Goal: Check status: Check status

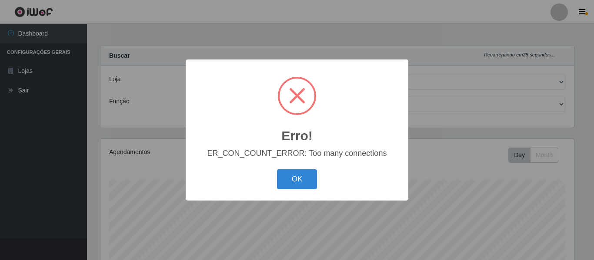
select select "214"
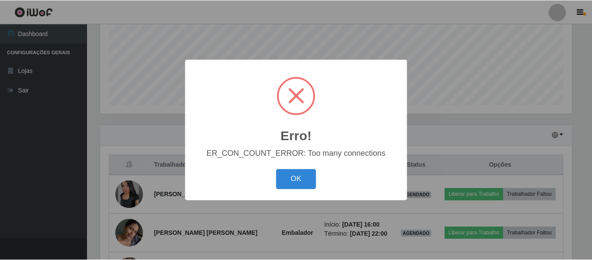
scroll to position [180, 473]
click at [308, 179] on button "OK" at bounding box center [297, 180] width 40 height 20
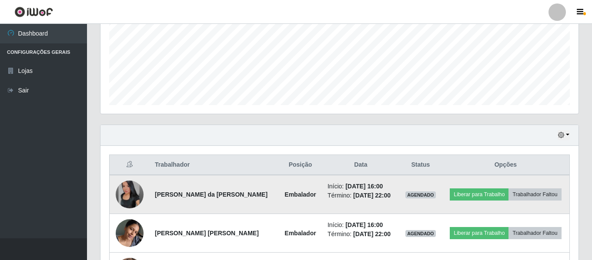
scroll to position [278, 0]
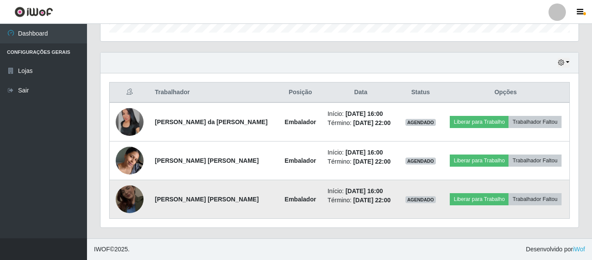
click at [120, 192] on img at bounding box center [130, 200] width 28 height 50
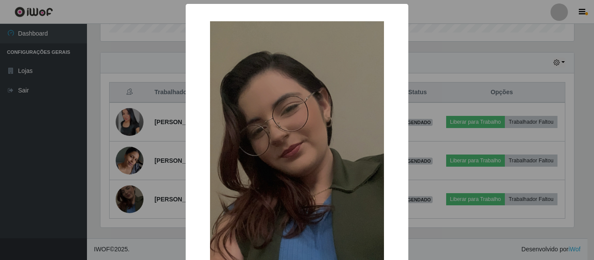
click at [175, 171] on div "× OK Cancel" at bounding box center [297, 130] width 594 height 260
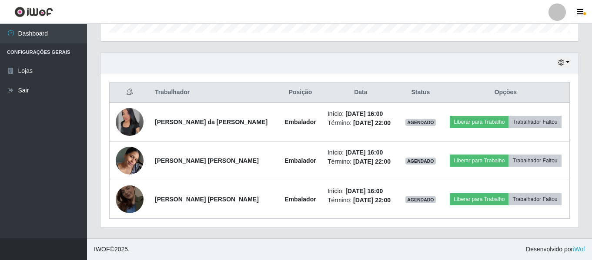
scroll to position [235, 0]
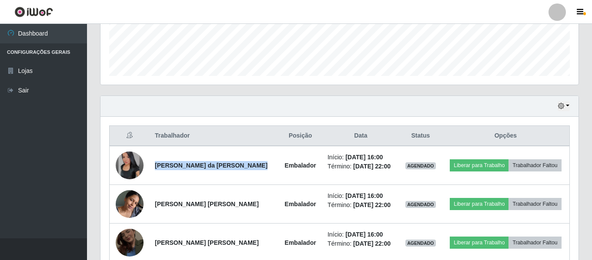
click at [175, 171] on td "[PERSON_NAME] da [PERSON_NAME]" at bounding box center [214, 165] width 129 height 39
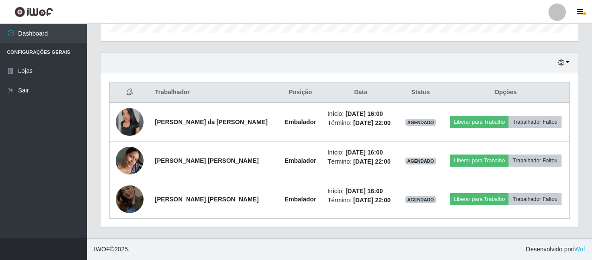
click at [200, 95] on th "Trabalhador" at bounding box center [214, 93] width 129 height 20
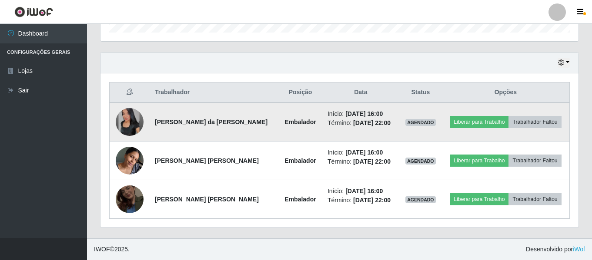
click at [145, 114] on td at bounding box center [130, 122] width 40 height 39
click at [136, 115] on img at bounding box center [130, 122] width 28 height 28
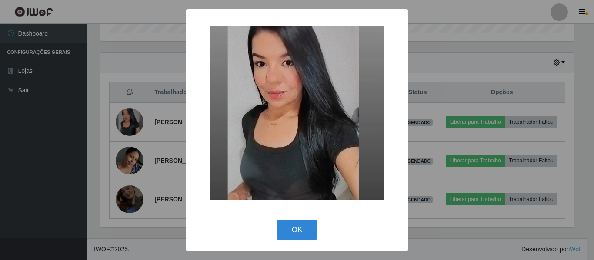
click at [159, 103] on div "× OK Cancel" at bounding box center [297, 130] width 594 height 260
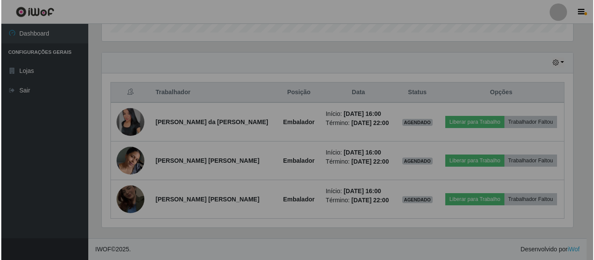
scroll to position [180, 478]
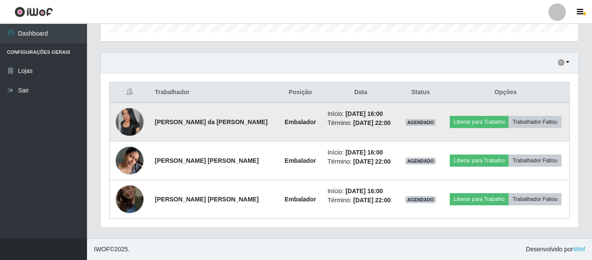
click at [113, 112] on td at bounding box center [130, 122] width 40 height 39
click at [125, 119] on img at bounding box center [130, 122] width 28 height 28
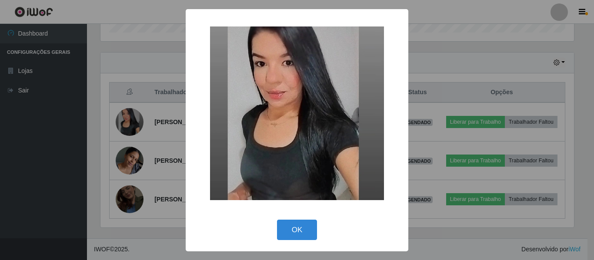
click at [152, 103] on div "× OK Cancel" at bounding box center [297, 130] width 594 height 260
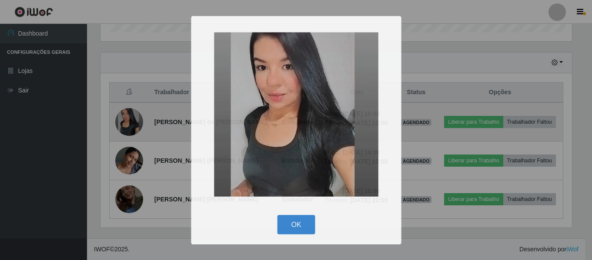
scroll to position [180, 478]
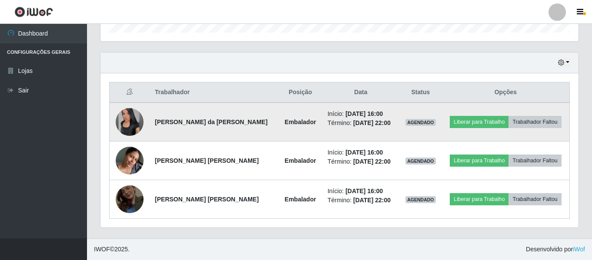
click at [145, 140] on td at bounding box center [130, 122] width 40 height 39
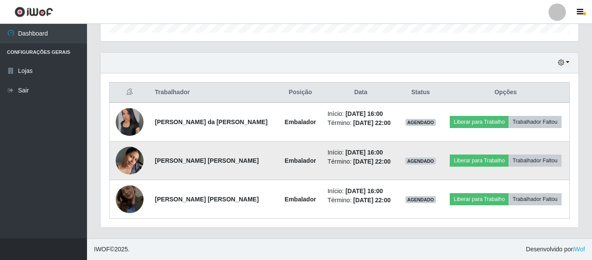
click at [139, 169] on img at bounding box center [130, 160] width 28 height 37
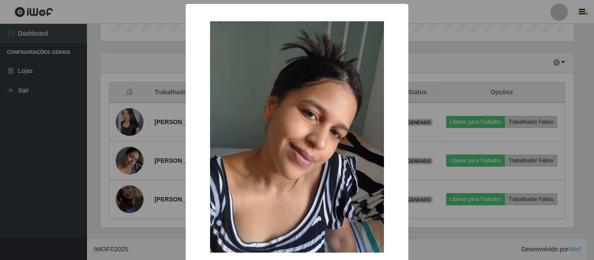
click at [131, 158] on div "× OK Cancel" at bounding box center [297, 130] width 594 height 260
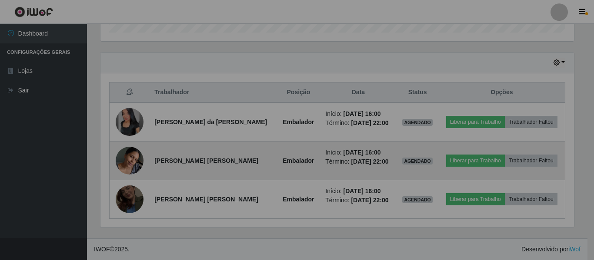
scroll to position [180, 478]
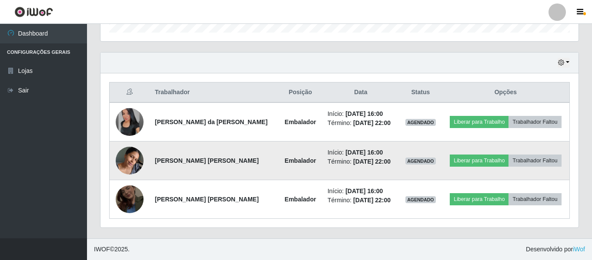
click at [130, 176] on td at bounding box center [130, 161] width 40 height 39
click at [127, 169] on img at bounding box center [130, 160] width 28 height 37
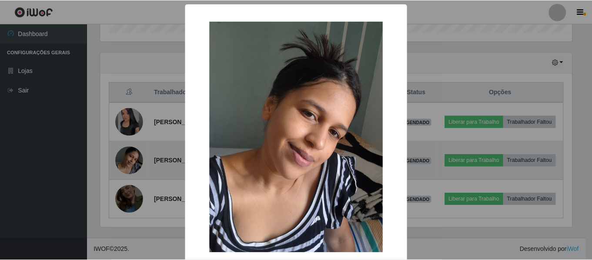
scroll to position [180, 473]
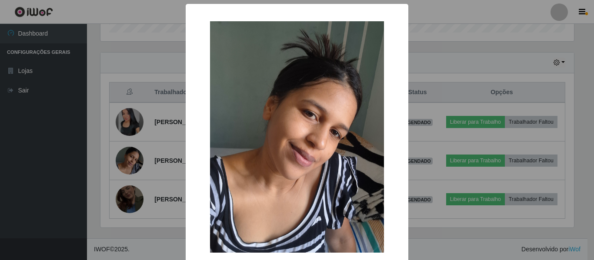
click at [141, 157] on div "× OK Cancel" at bounding box center [297, 130] width 594 height 260
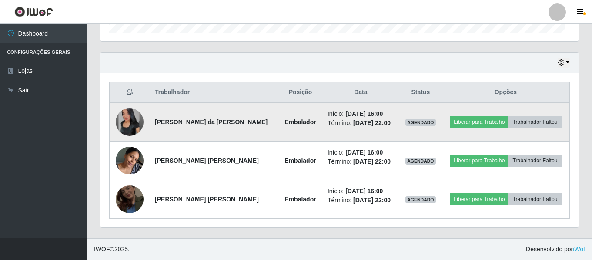
scroll to position [180, 478]
click at [123, 121] on img at bounding box center [130, 122] width 28 height 28
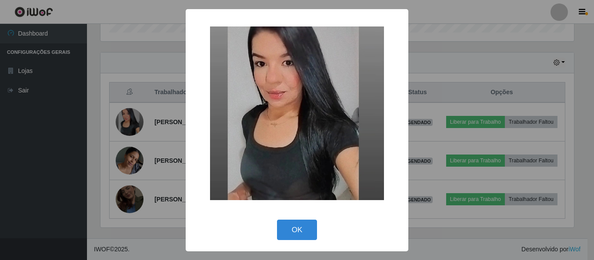
click at [115, 110] on div "× OK Cancel" at bounding box center [297, 130] width 594 height 260
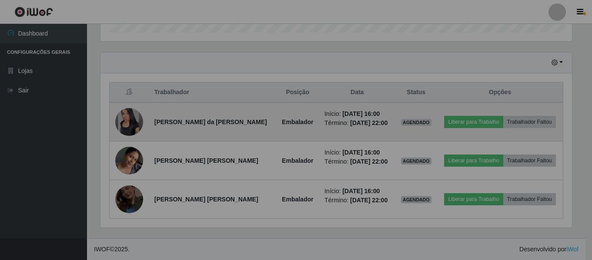
scroll to position [180, 478]
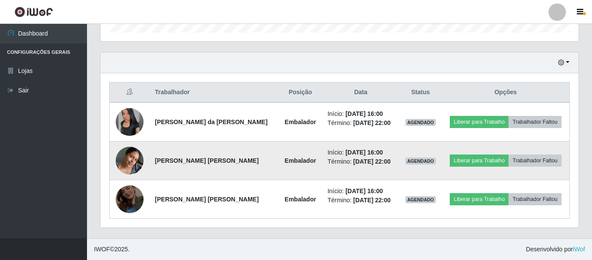
click at [127, 155] on img at bounding box center [130, 160] width 28 height 37
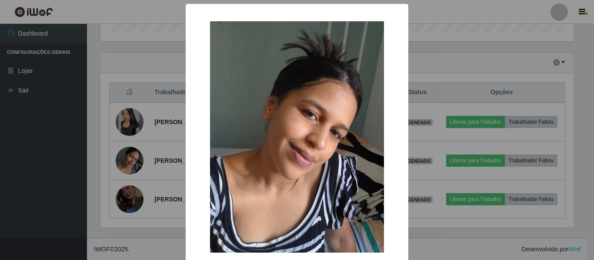
click at [172, 107] on div "× OK Cancel" at bounding box center [297, 130] width 594 height 260
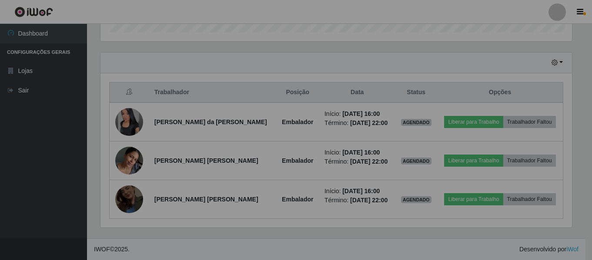
scroll to position [180, 478]
